Goal: Use online tool/utility: Utilize a website feature to perform a specific function

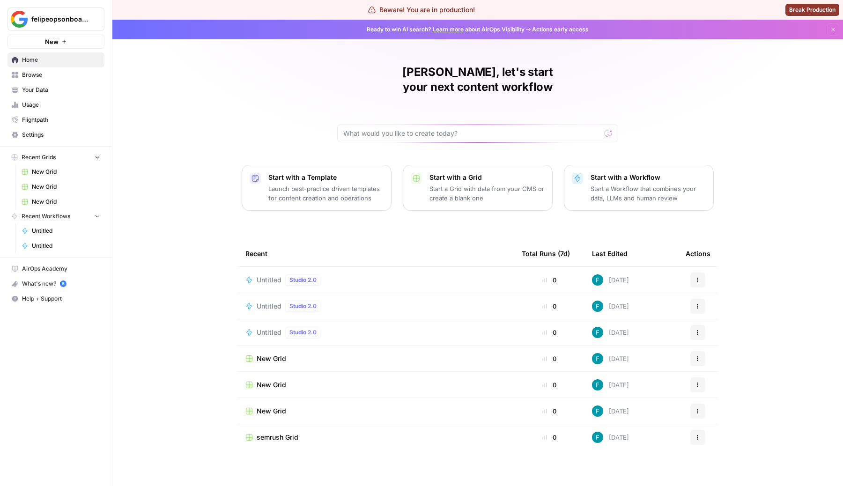
click at [270, 275] on span "Untitled" at bounding box center [269, 279] width 25 height 9
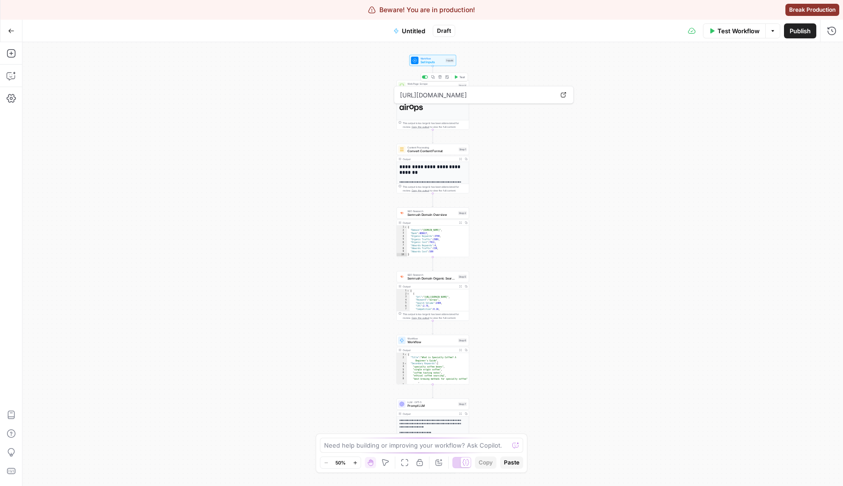
click at [407, 84] on div "Web Page Scrape Web Page Scrape Step 8 Copy step Delete step Add Note Test" at bounding box center [432, 86] width 69 height 8
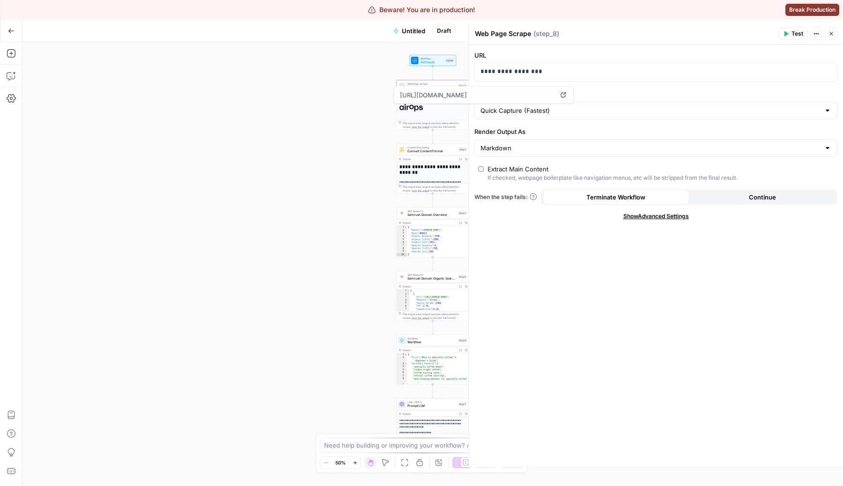
click at [795, 32] on span "Test" at bounding box center [798, 34] width 12 height 8
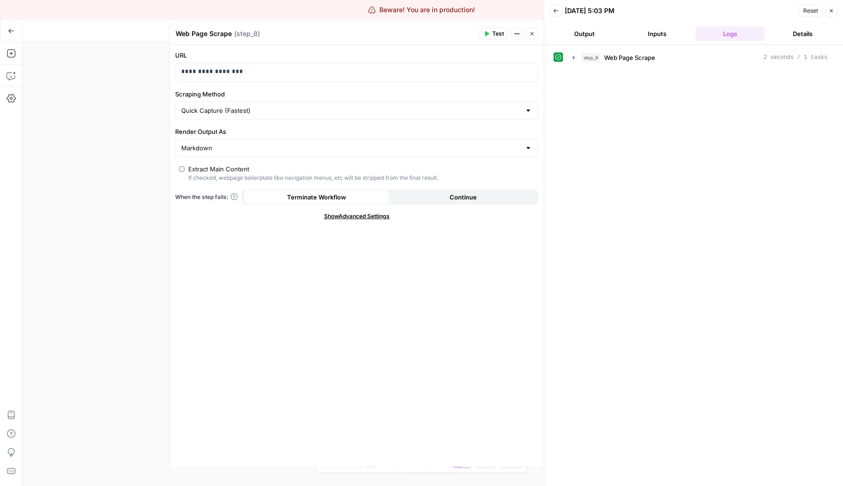
click at [631, 59] on span "Web Page Scrape" at bounding box center [629, 57] width 51 height 9
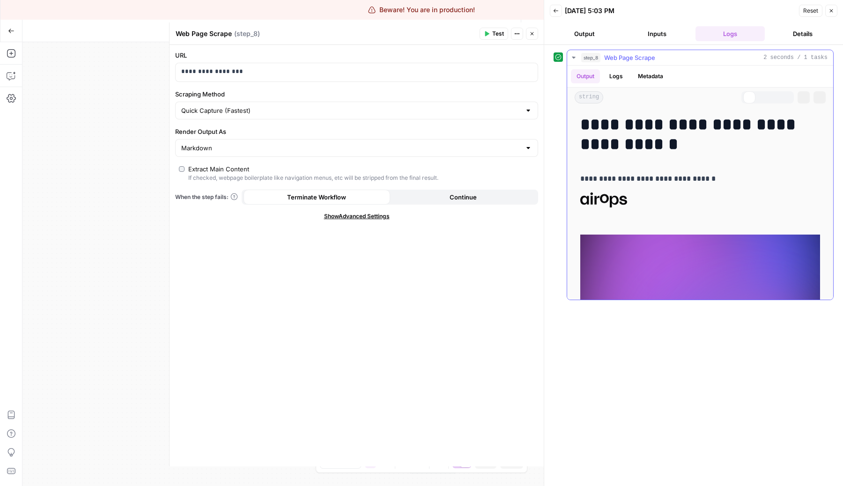
click at [620, 54] on span "Web Page Scrape" at bounding box center [629, 57] width 51 height 9
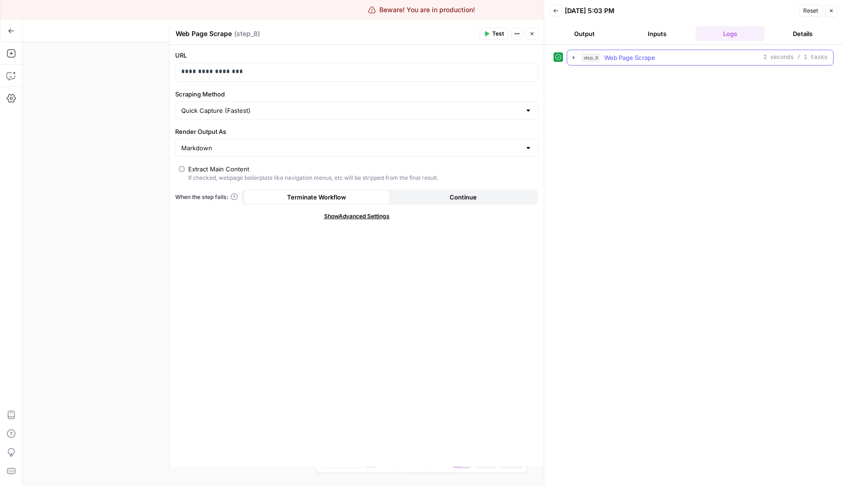
click at [620, 54] on span "Web Page Scrape" at bounding box center [629, 57] width 51 height 9
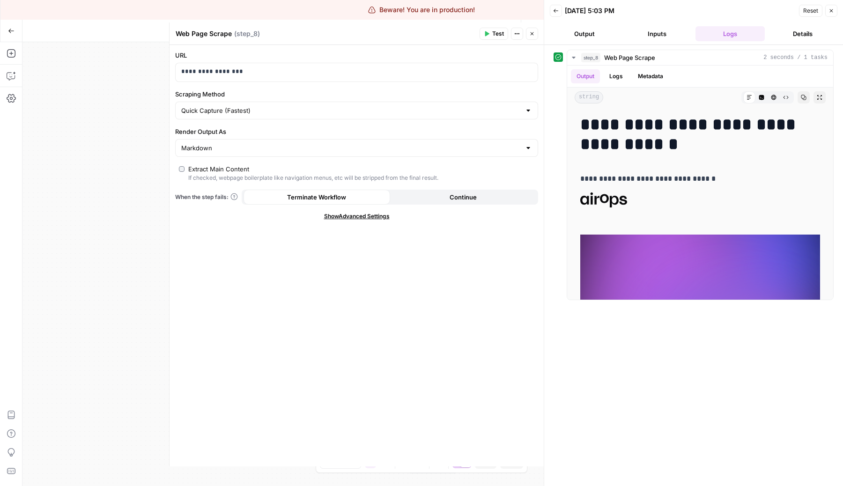
click at [419, 305] on div "**********" at bounding box center [357, 256] width 374 height 422
